Goal: Entertainment & Leisure: Consume media (video, audio)

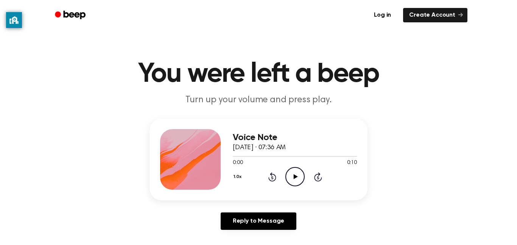
click at [297, 175] on icon "Play Audio" at bounding box center [295, 176] width 19 height 19
click at [299, 177] on icon "Pause Audio" at bounding box center [295, 176] width 19 height 19
click at [293, 173] on icon "Play Audio" at bounding box center [295, 176] width 19 height 19
